Goal: Task Accomplishment & Management: Manage account settings

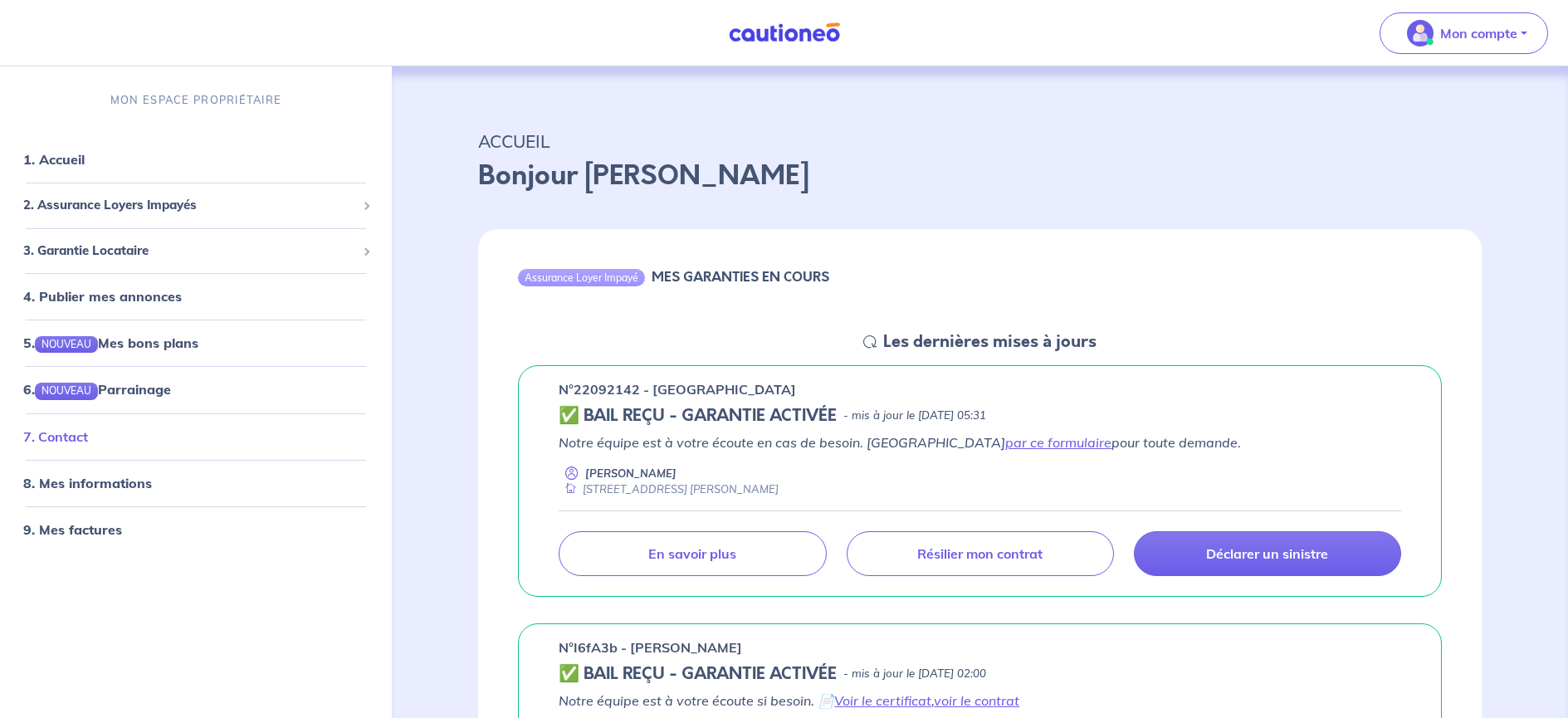
click at [60, 435] on link "7. Contact" at bounding box center [55, 435] width 65 height 16
click at [1501, 34] on p "Mon compte" at bounding box center [1478, 33] width 77 height 20
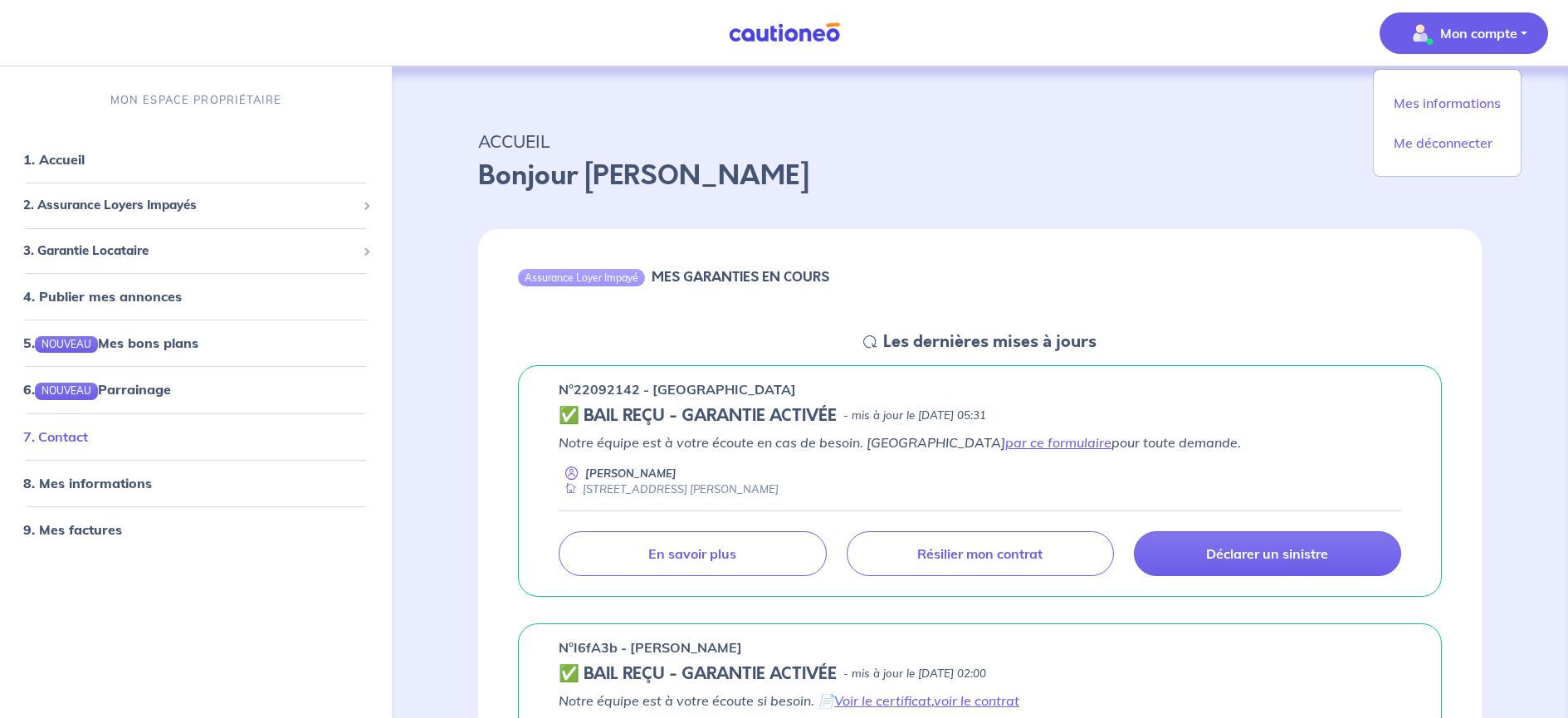
click at [66, 432] on link "7. Contact" at bounding box center [55, 435] width 65 height 16
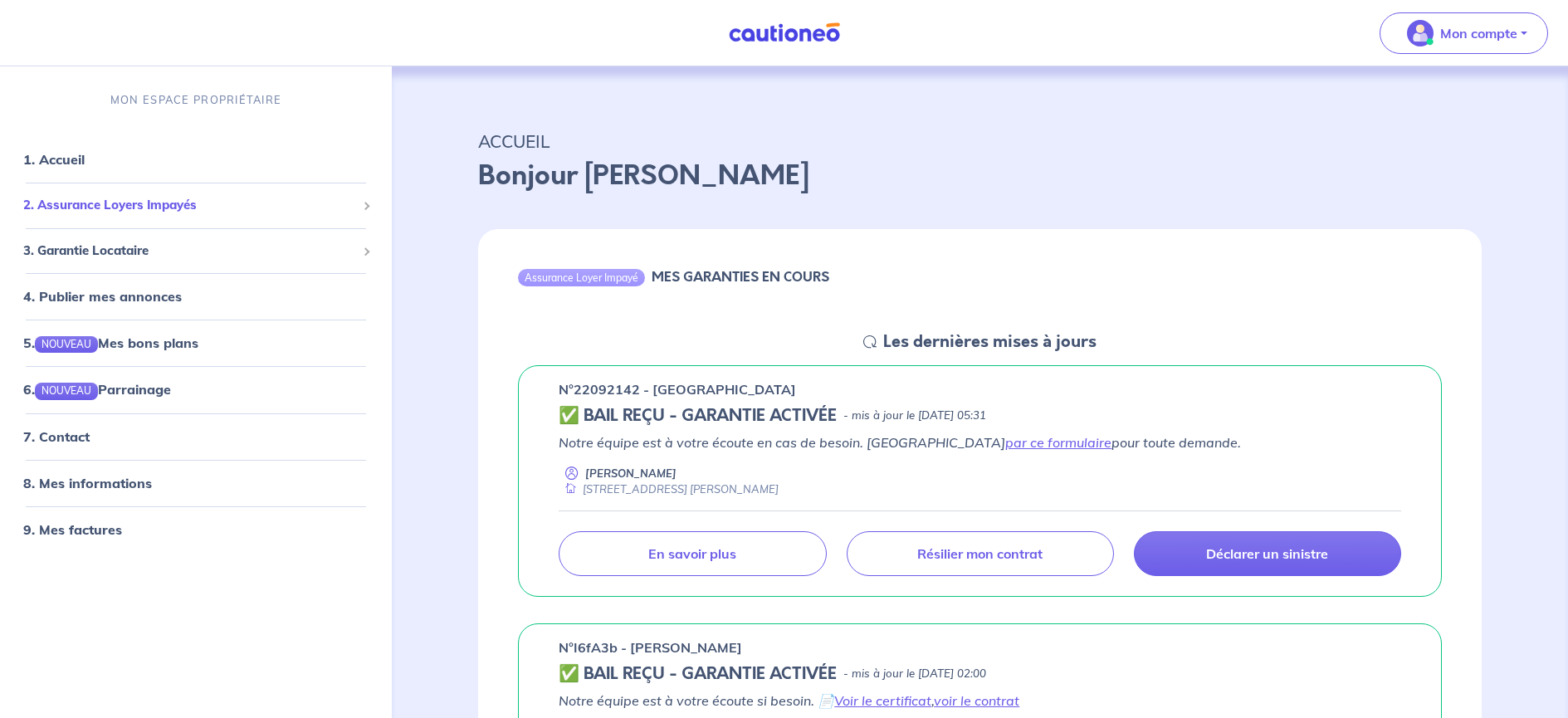
click at [148, 201] on span "2. Assurance Loyers Impayés" at bounding box center [189, 206] width 333 height 19
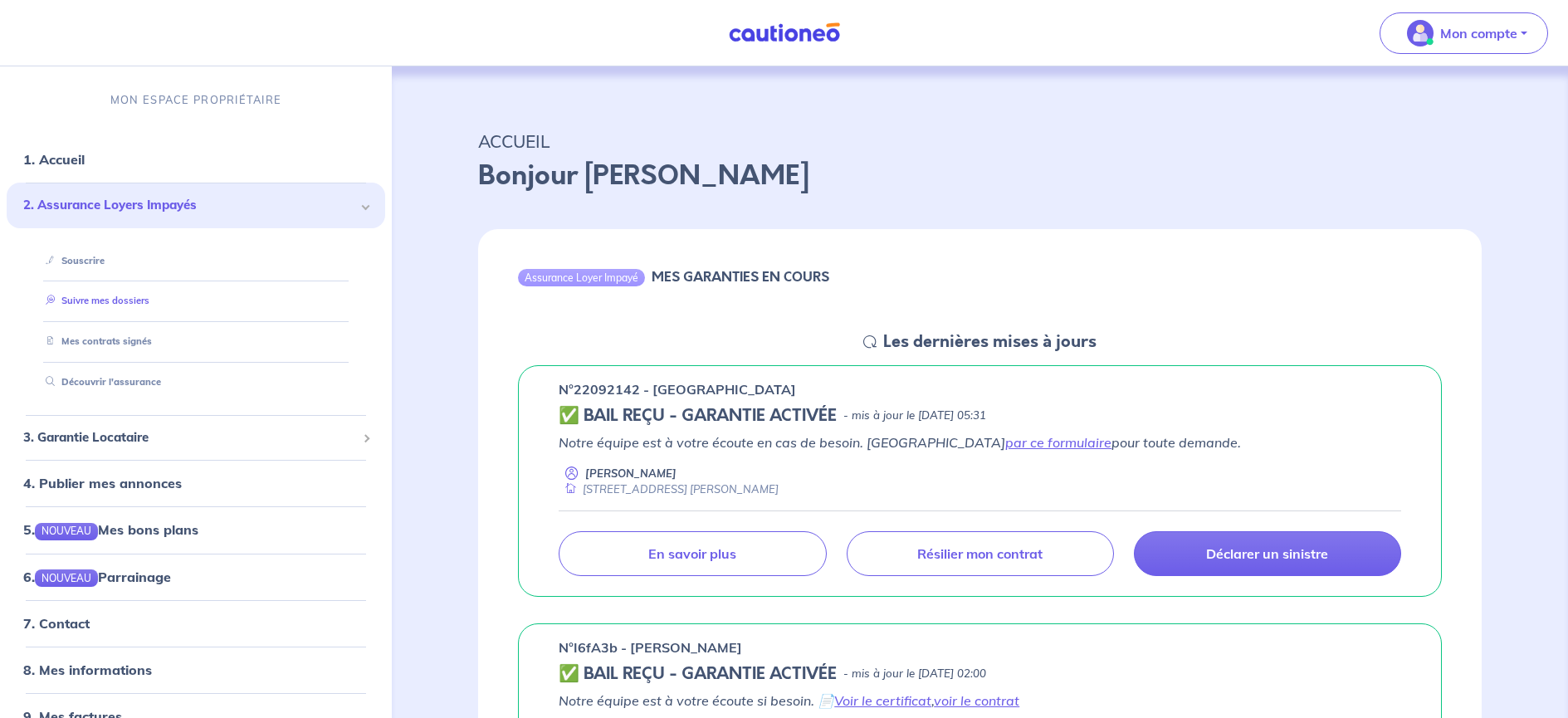
click at [102, 299] on link "Suivre mes dossiers" at bounding box center [94, 300] width 111 height 11
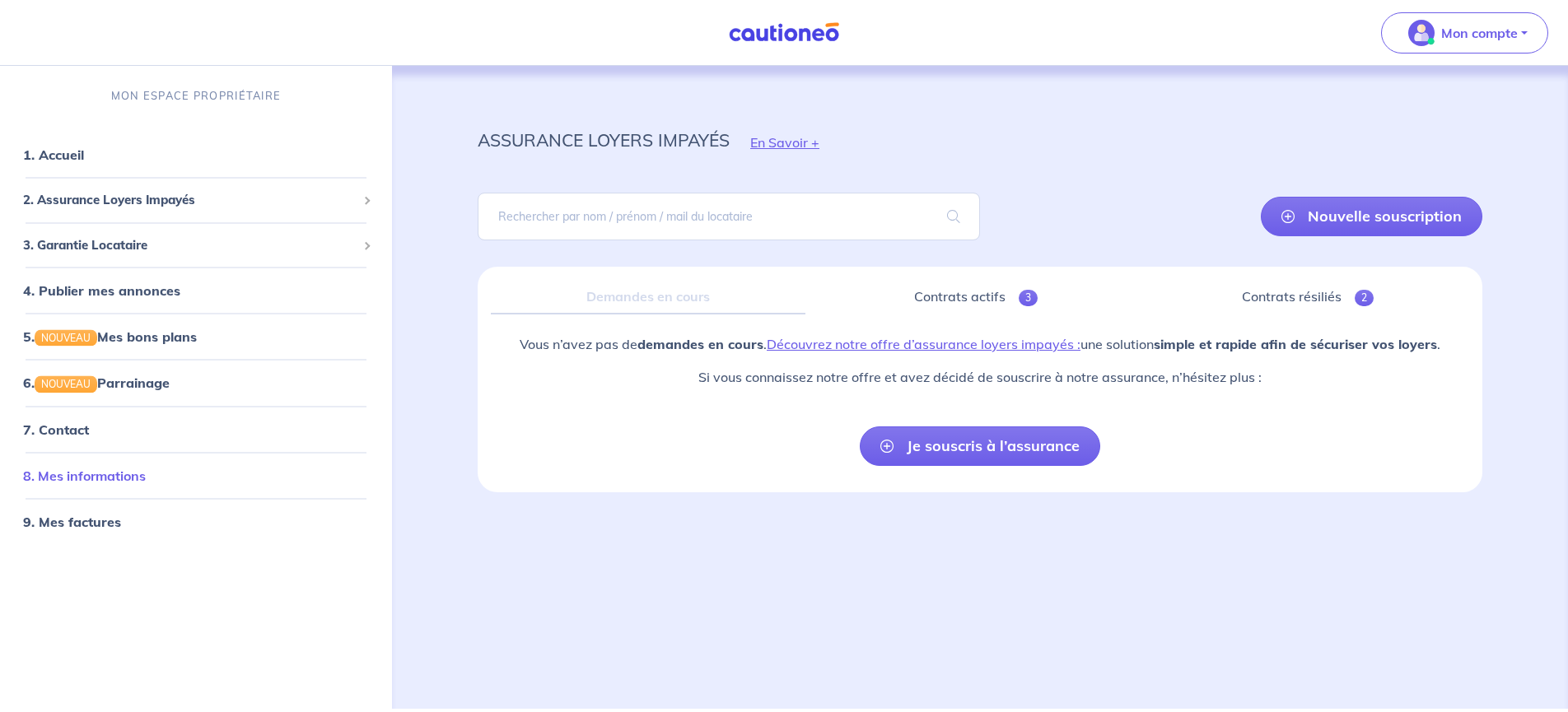
click at [93, 476] on link "8. Mes informations" at bounding box center [84, 475] width 123 height 16
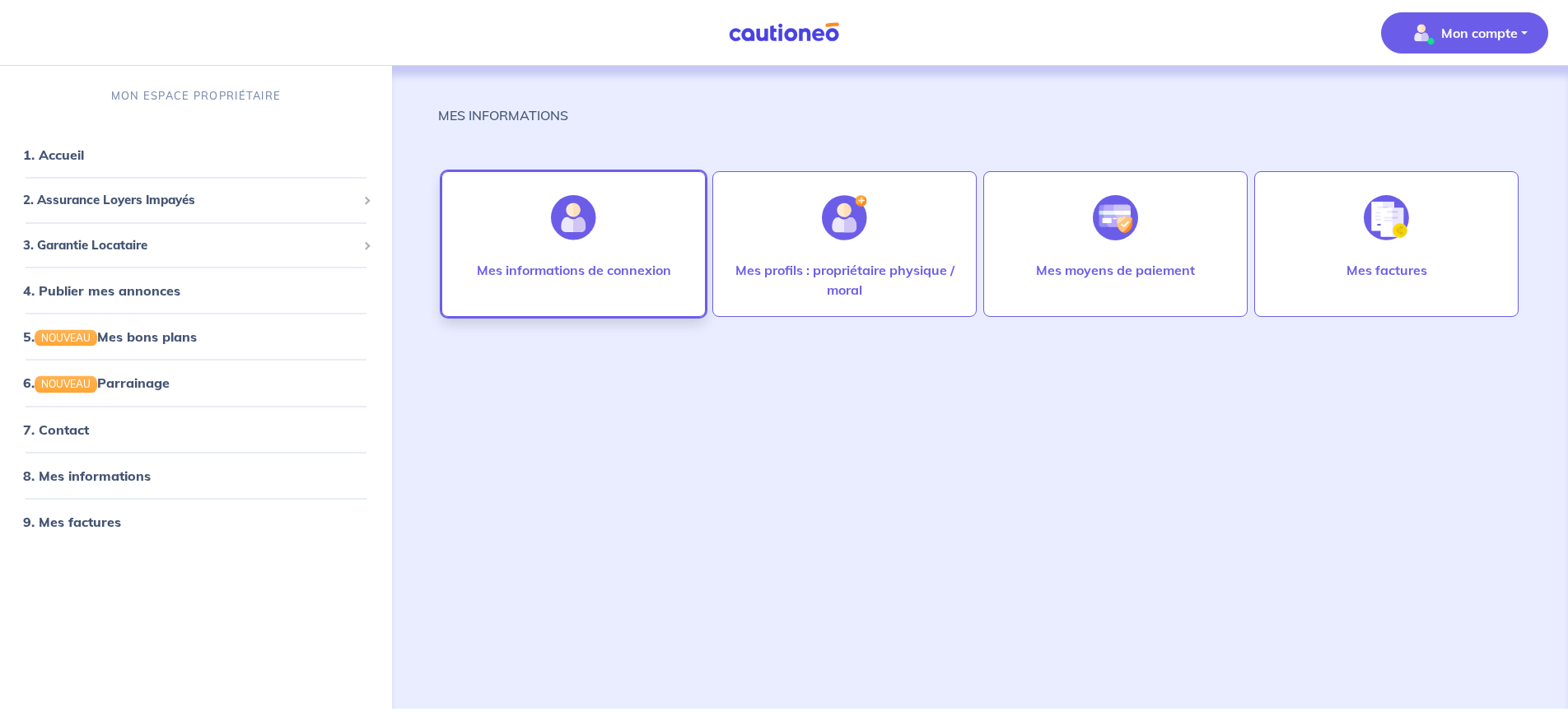
click at [587, 227] on img at bounding box center [573, 218] width 45 height 45
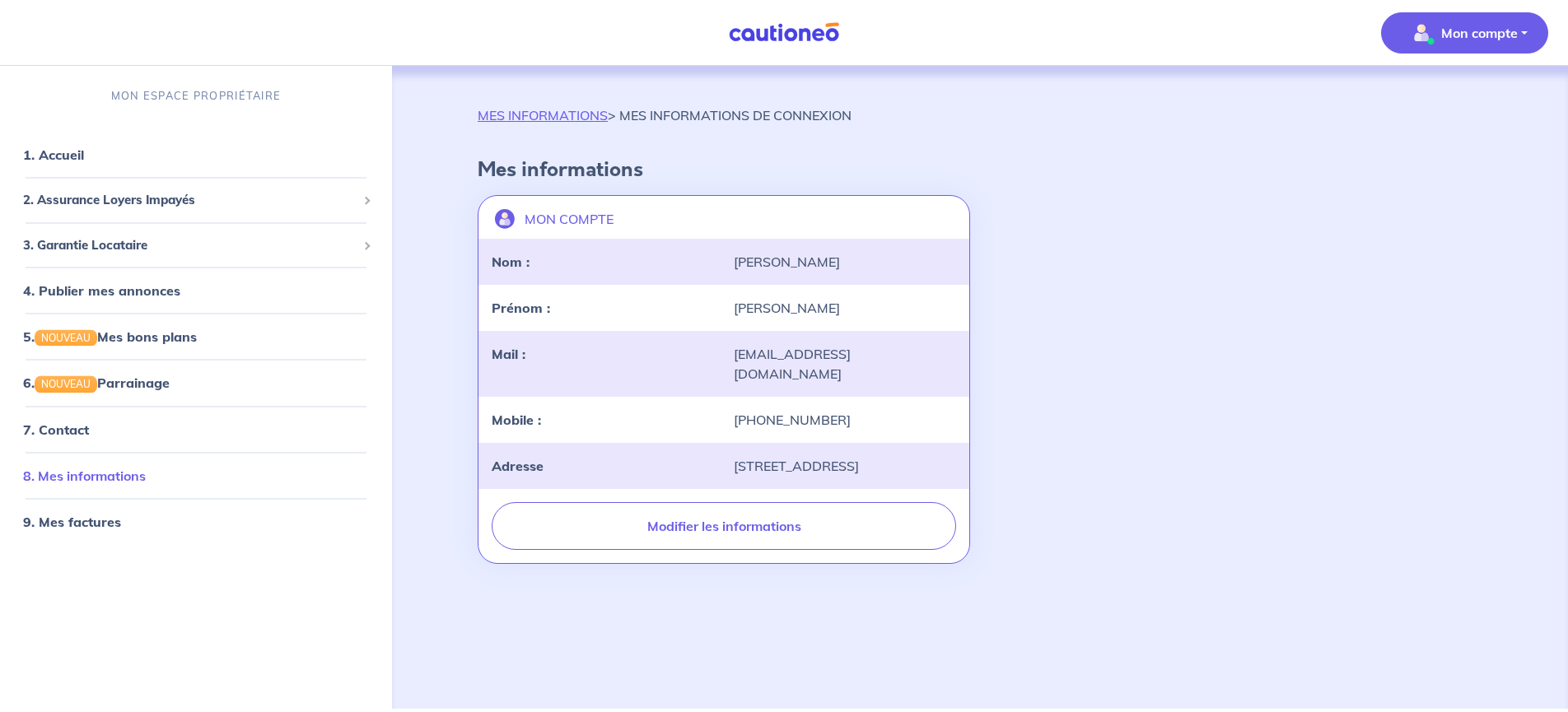
click at [111, 476] on link "8. Mes informations" at bounding box center [84, 475] width 123 height 16
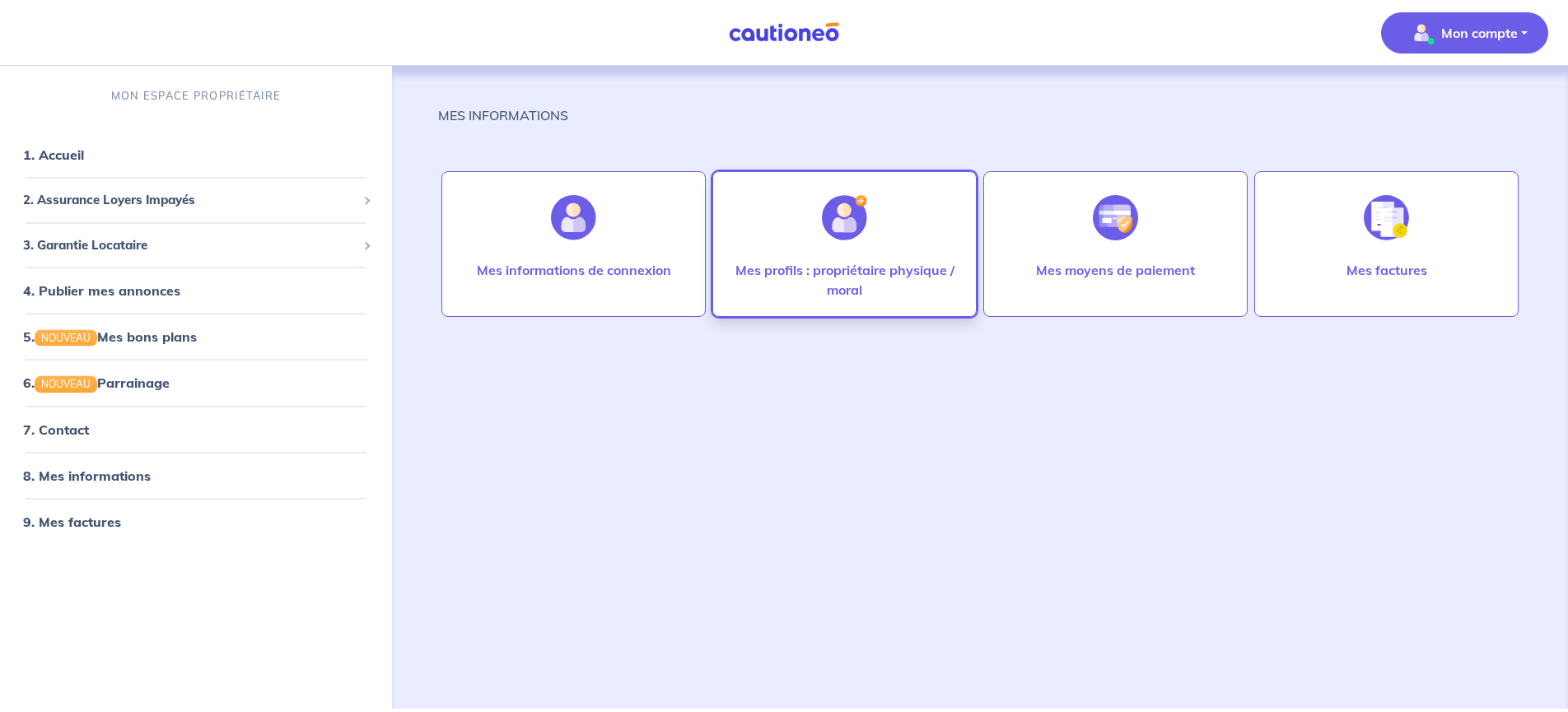
click at [835, 229] on img at bounding box center [844, 218] width 45 height 45
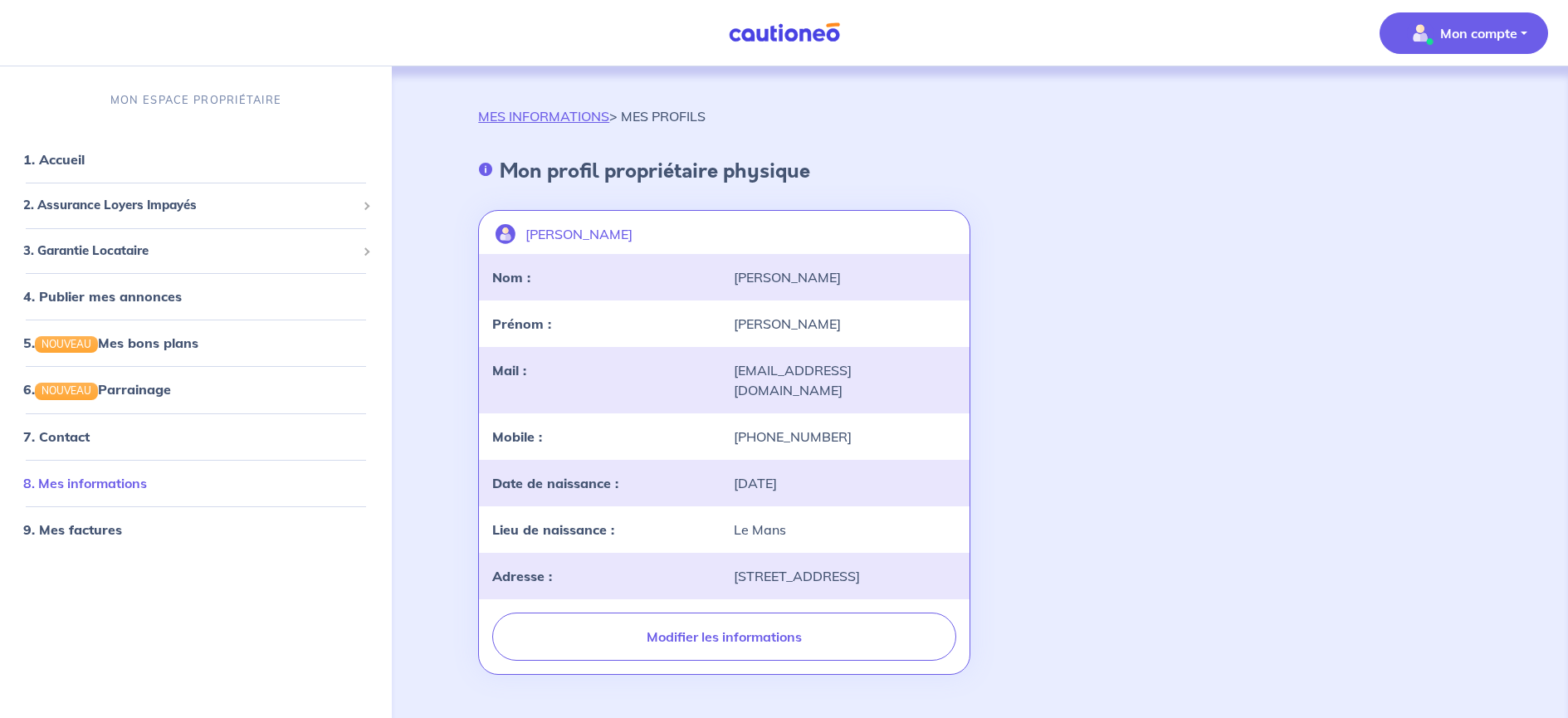
click at [124, 488] on link "8. Mes informations" at bounding box center [85, 482] width 124 height 16
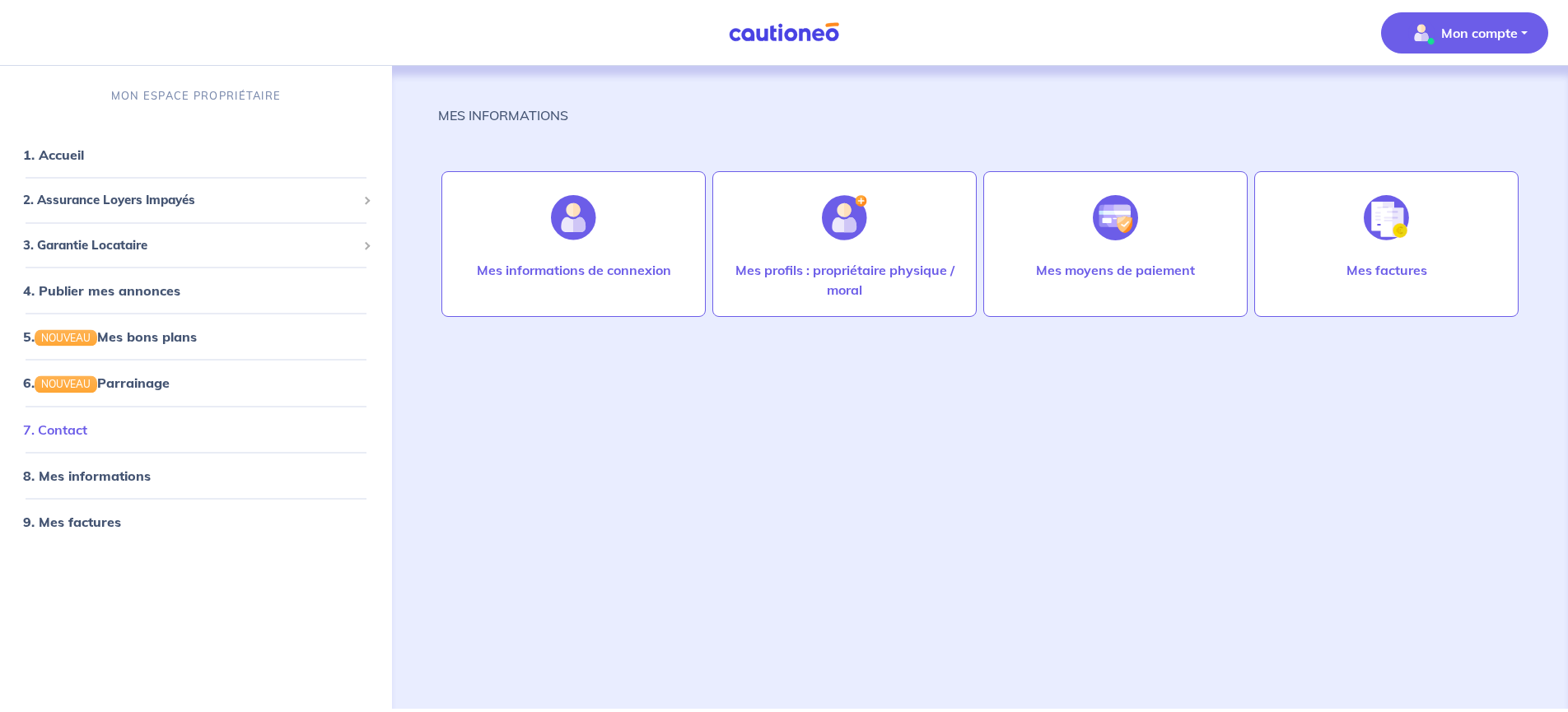
click at [71, 427] on link "7. Contact" at bounding box center [55, 428] width 64 height 16
click at [75, 148] on link "1. Accueil" at bounding box center [53, 154] width 60 height 16
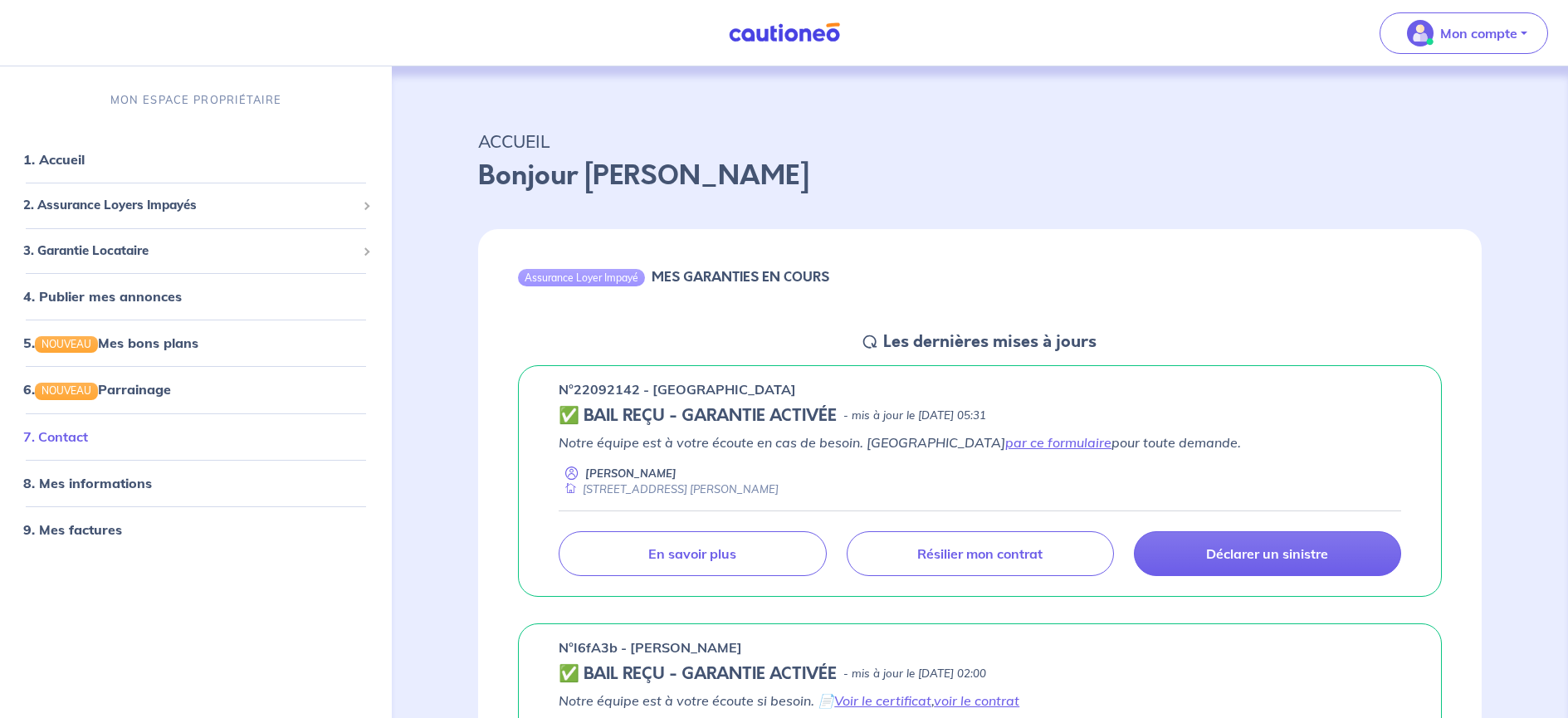
click at [67, 436] on link "7. Contact" at bounding box center [55, 435] width 65 height 16
click at [1006, 442] on link "par ce formulaire" at bounding box center [1058, 442] width 106 height 16
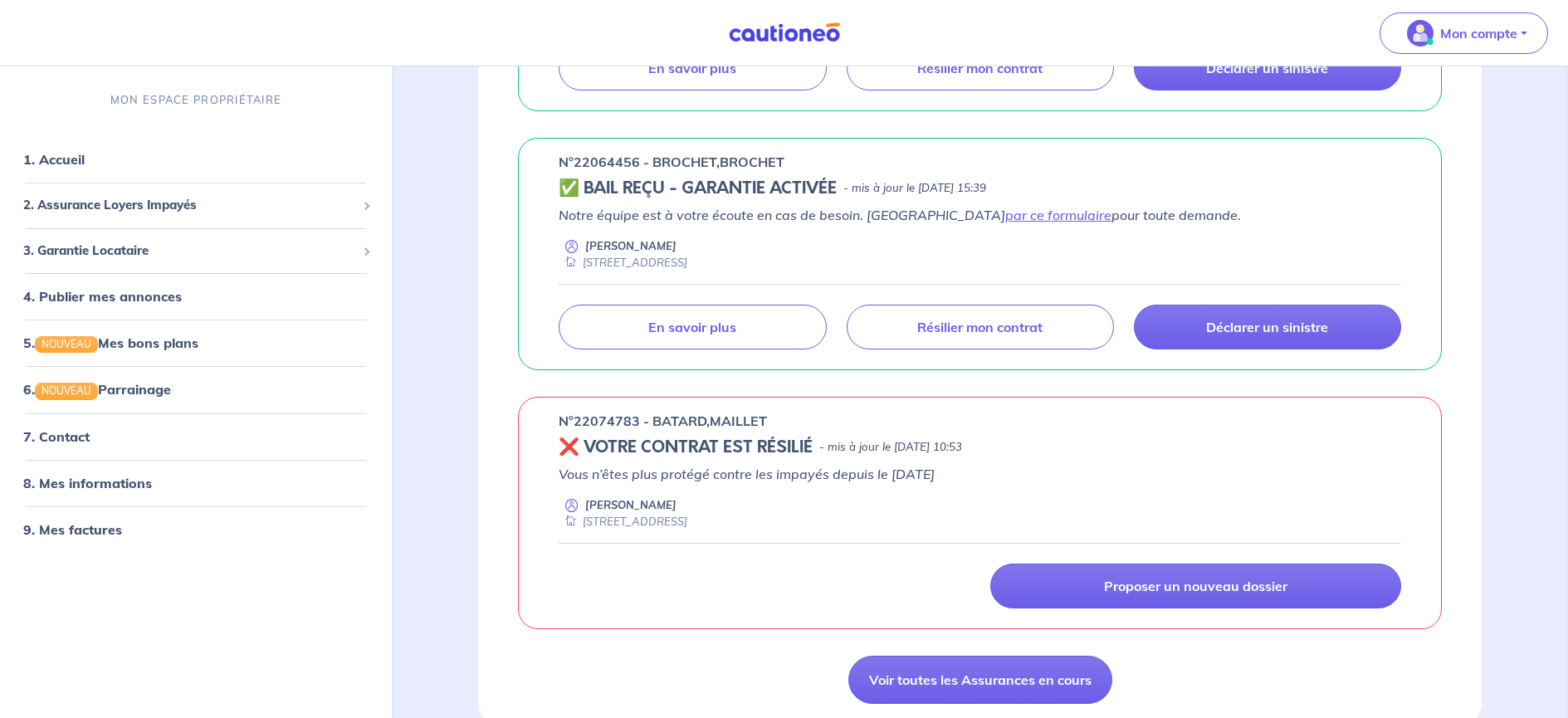
scroll to position [902, 0]
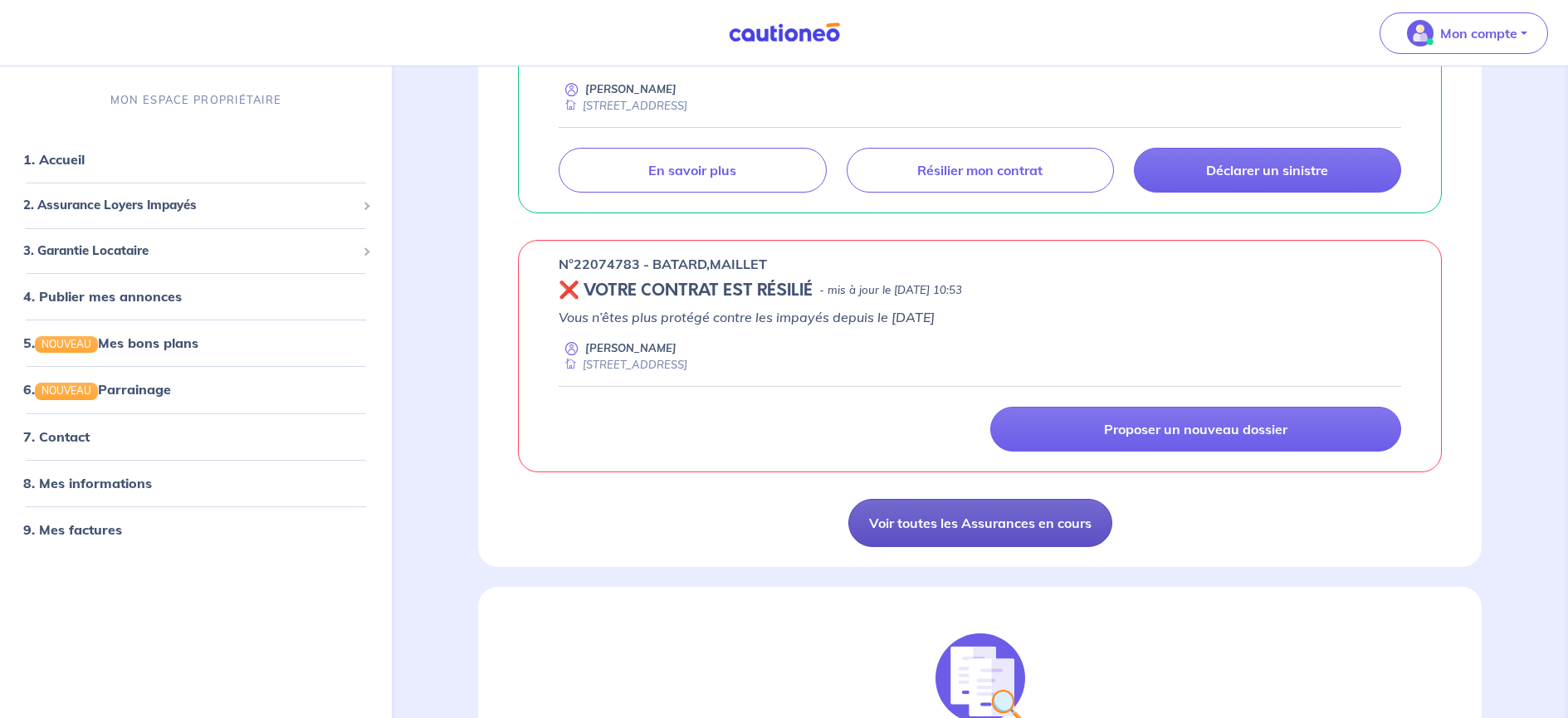
click at [1033, 516] on link "Voir toutes les Assurances en cours" at bounding box center [981, 524] width 264 height 48
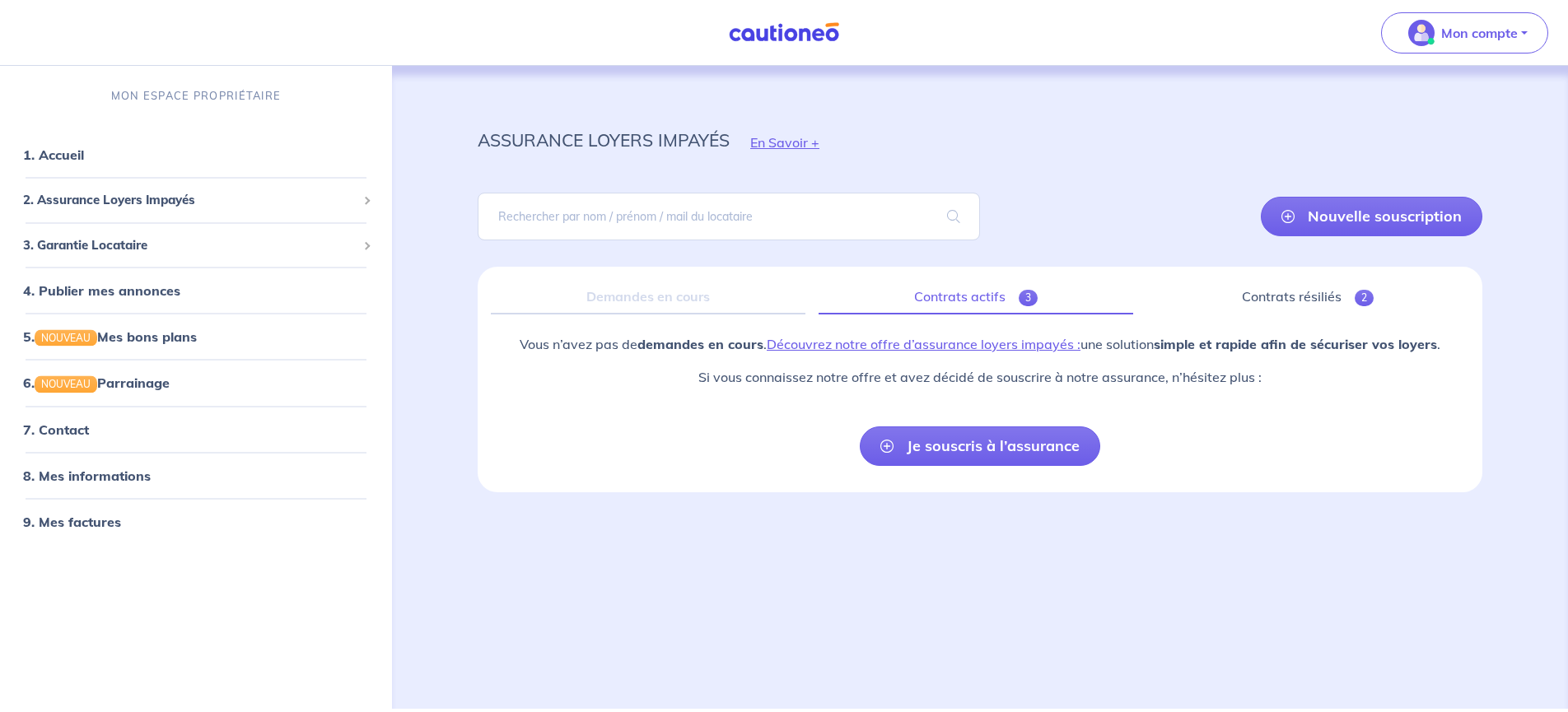
click at [973, 302] on link "Contrats actifs 3" at bounding box center [975, 297] width 314 height 34
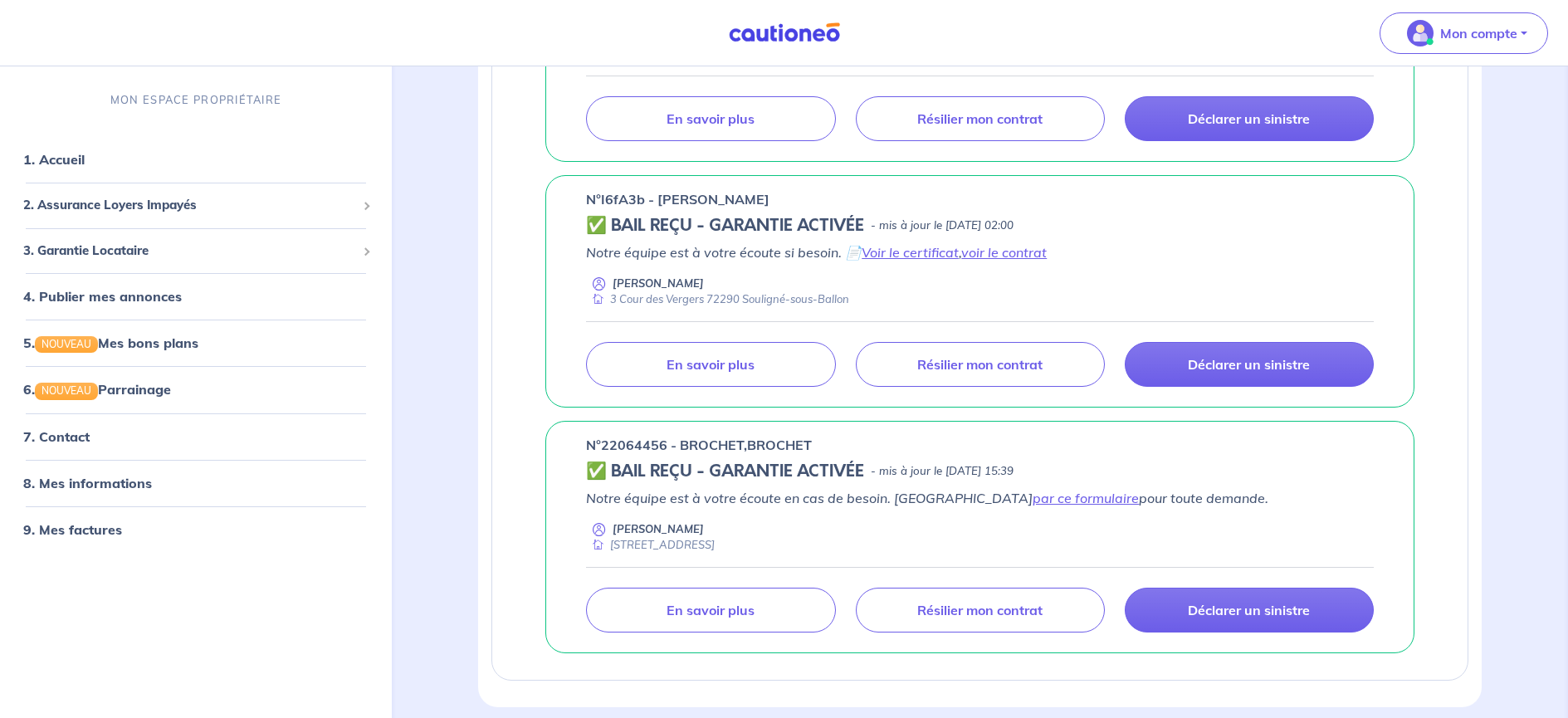
scroll to position [573, 0]
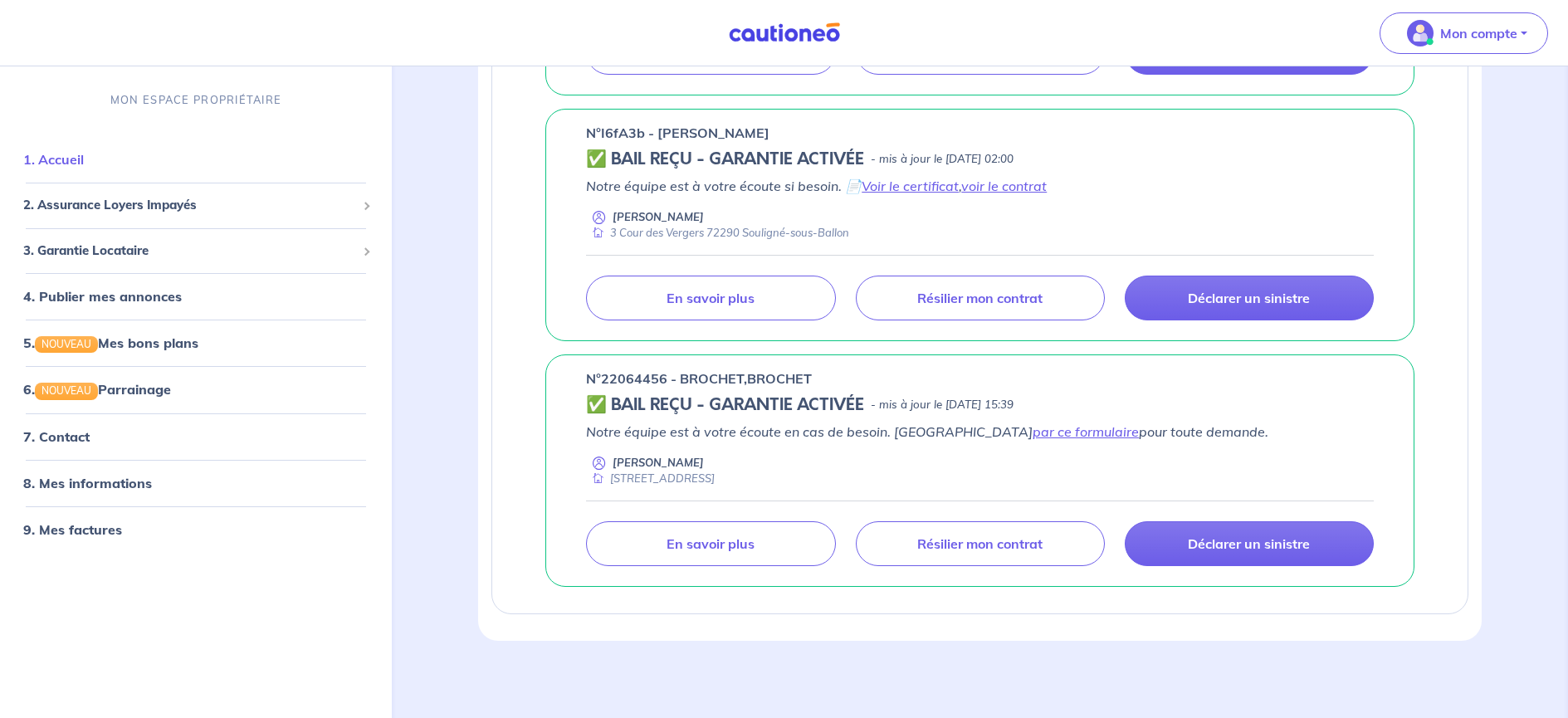
click at [66, 163] on link "1. Accueil" at bounding box center [54, 159] width 60 height 16
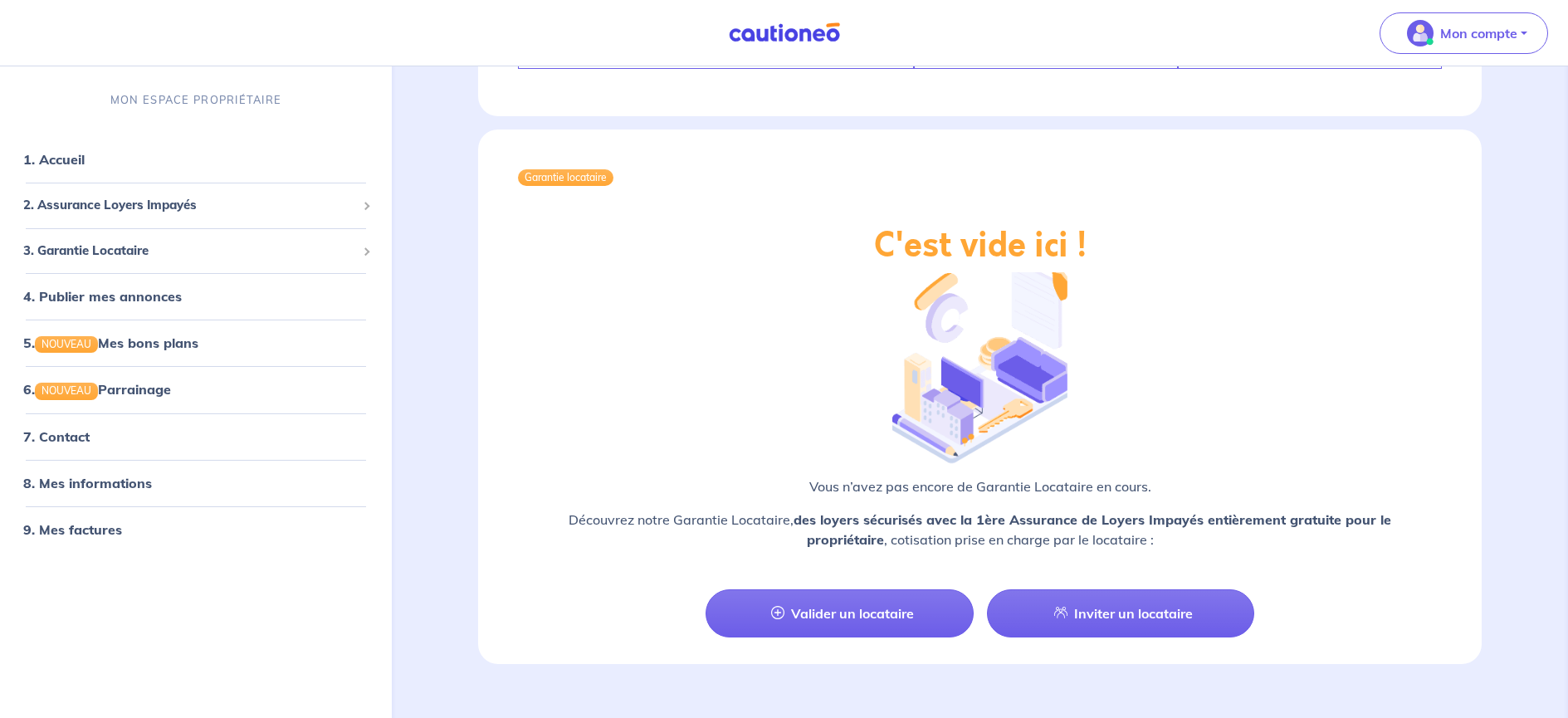
scroll to position [2458, 0]
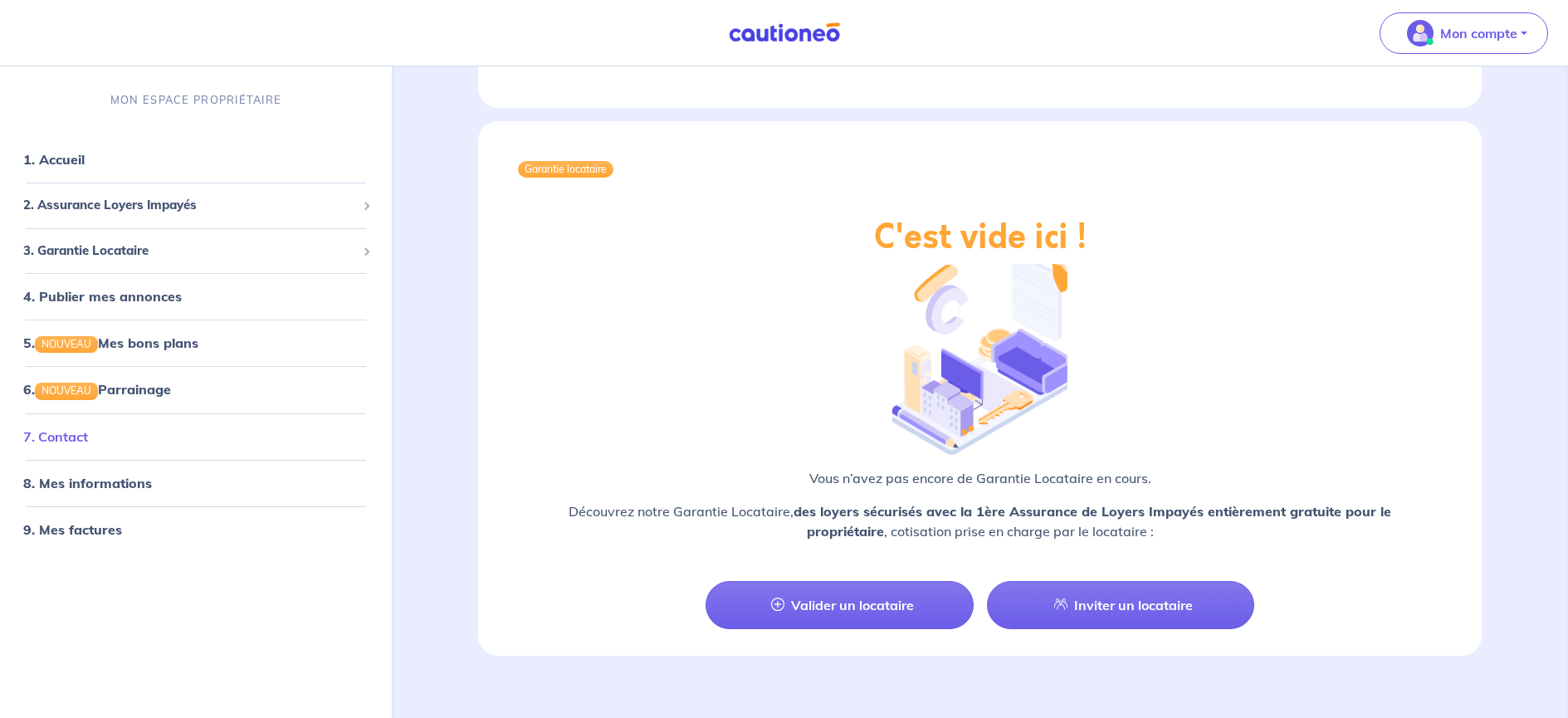
click at [55, 434] on link "7. Contact" at bounding box center [55, 435] width 65 height 16
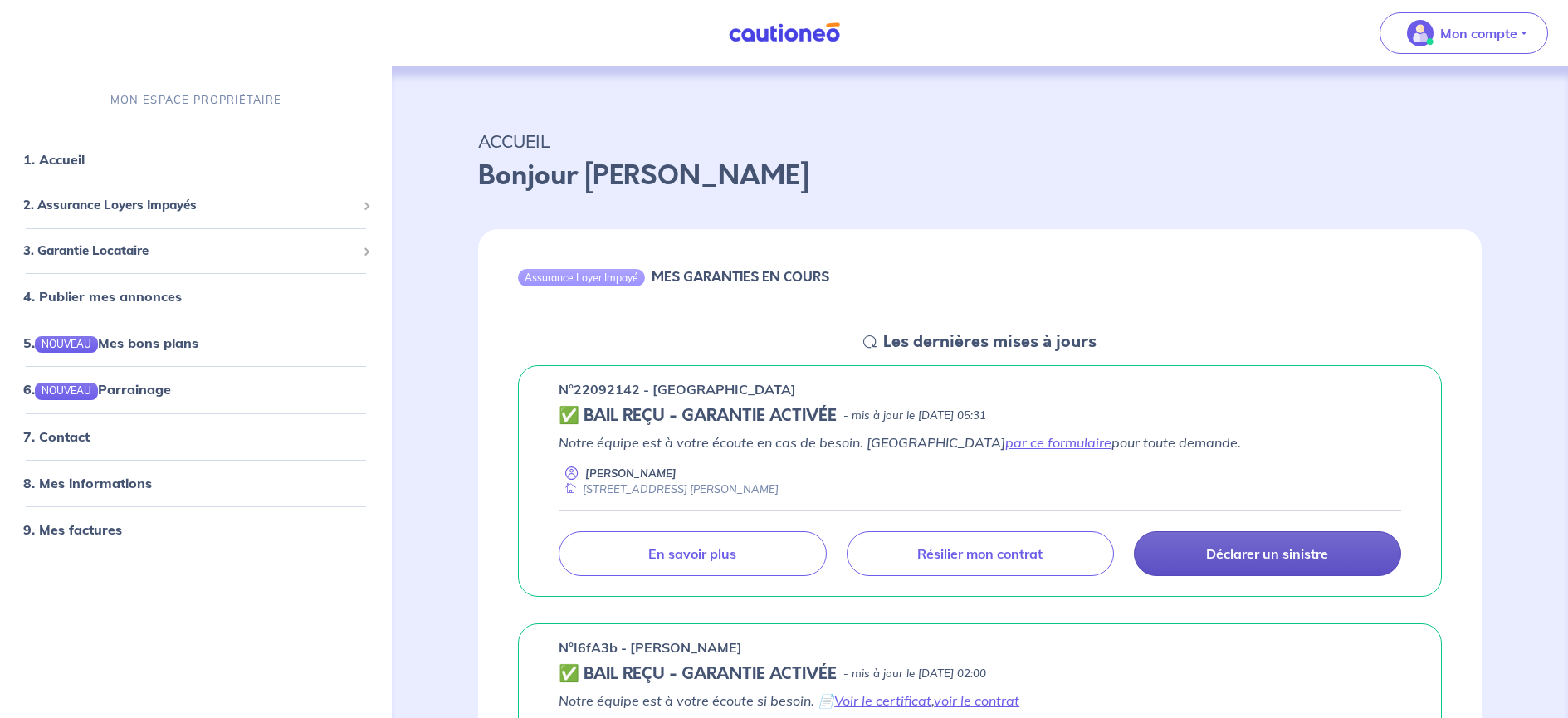
click at [1268, 555] on p "Déclarer un sinistre" at bounding box center [1266, 553] width 122 height 16
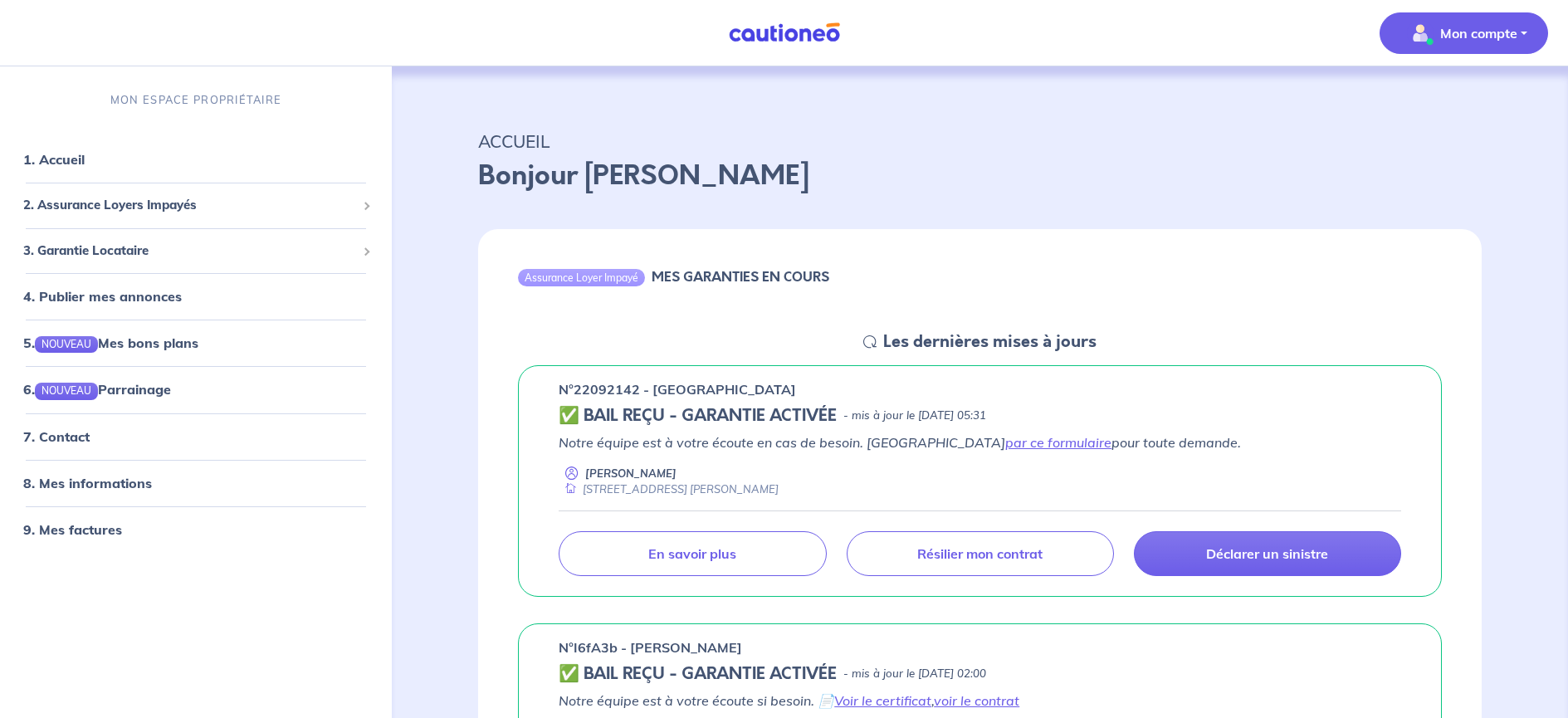
click at [1465, 39] on p "Mon compte" at bounding box center [1478, 33] width 77 height 20
click at [1417, 141] on link "Me déconnecter" at bounding box center [1447, 143] width 134 height 27
